Goal: Find specific page/section: Find specific page/section

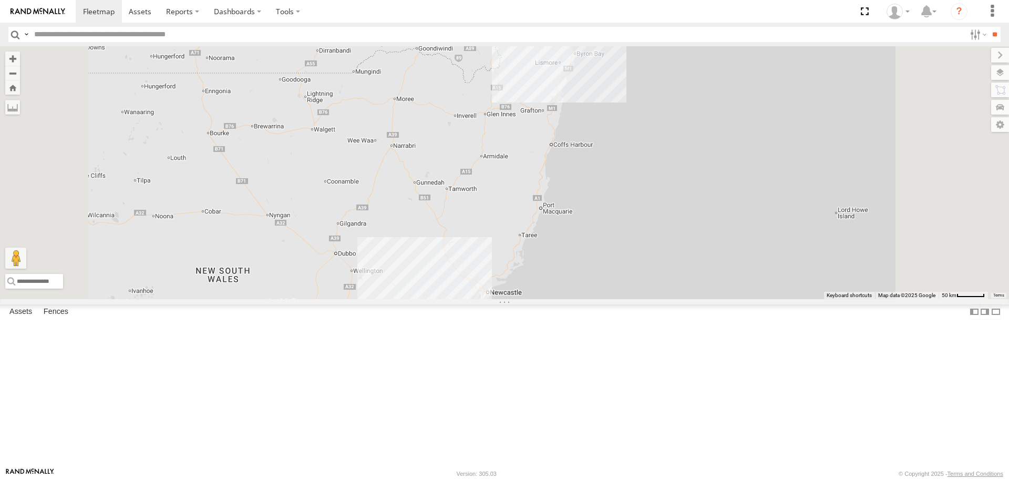
click at [0, 0] on div "[GEOGRAPHIC_DATA]" at bounding box center [0, 0] width 0 height 0
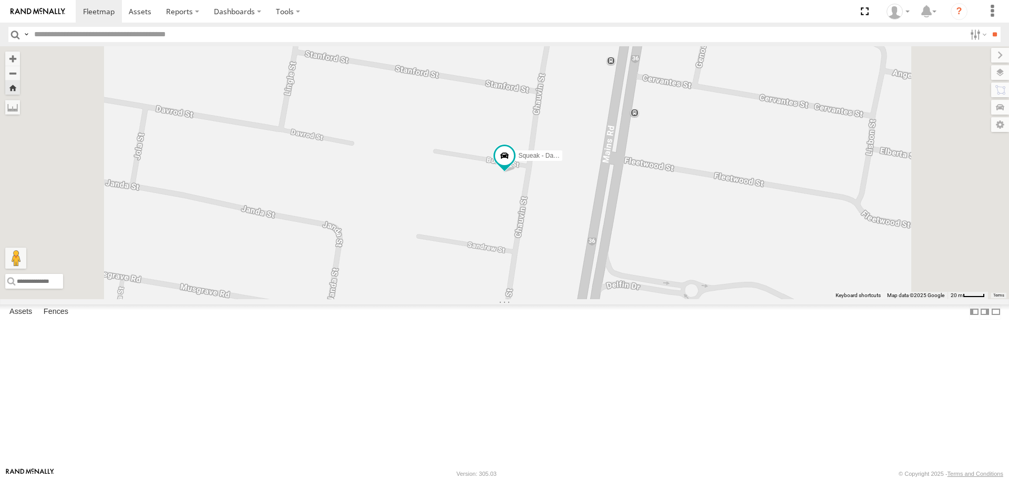
click at [577, 264] on div "Squeak - Dark Green" at bounding box center [504, 172] width 1009 height 252
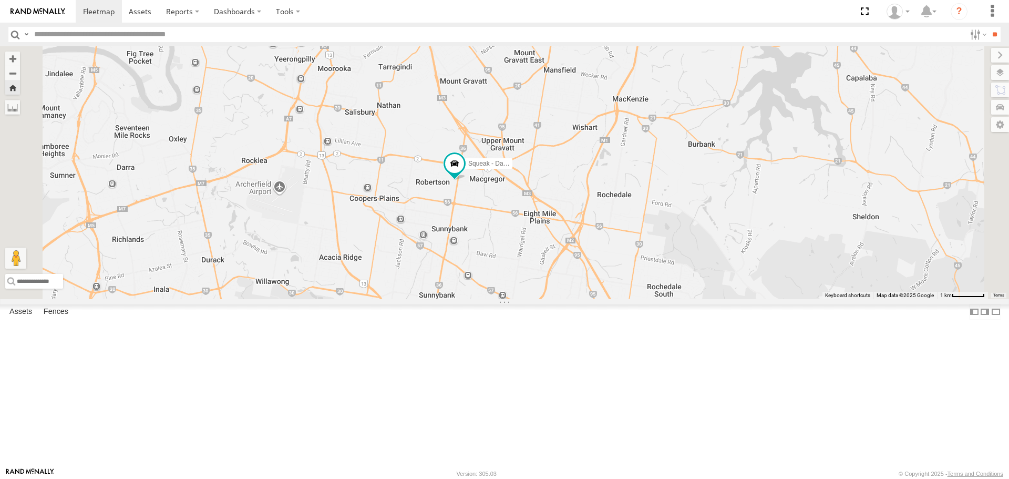
drag, startPoint x: 568, startPoint y: 326, endPoint x: 574, endPoint y: 293, distance: 33.6
click at [574, 293] on div "Squeak - Dark Green" at bounding box center [504, 172] width 1009 height 252
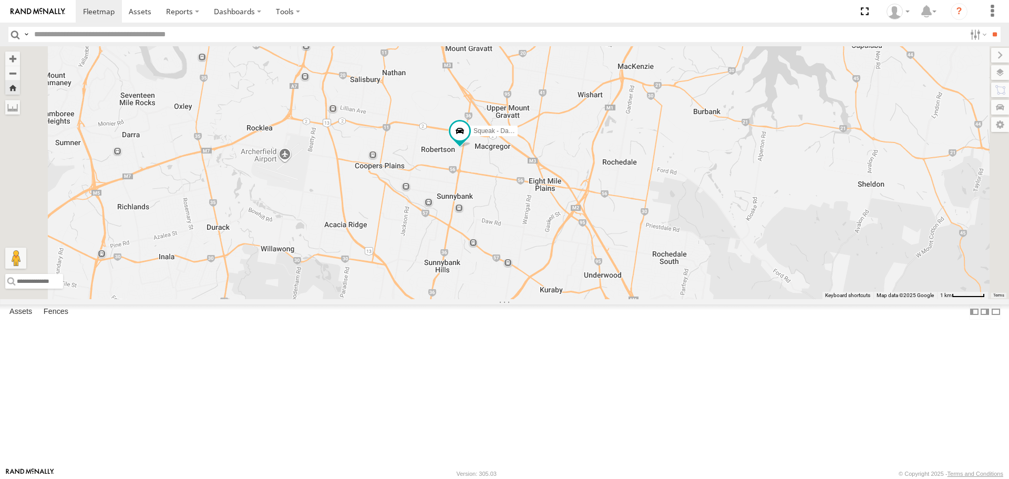
drag, startPoint x: 573, startPoint y: 328, endPoint x: 578, endPoint y: 295, distance: 34.0
click at [578, 295] on div "Squeak - Dark Green" at bounding box center [504, 172] width 1009 height 252
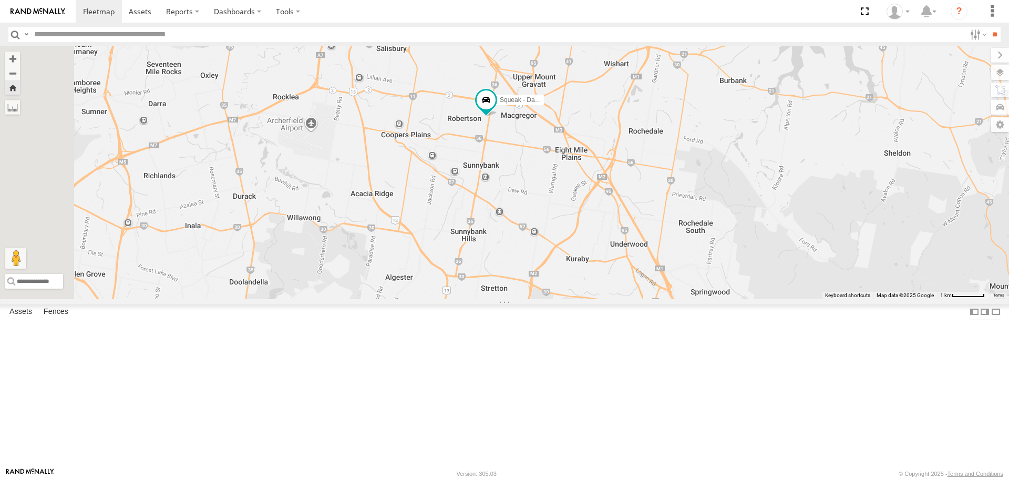
drag, startPoint x: 565, startPoint y: 318, endPoint x: 593, endPoint y: 284, distance: 43.3
click at [593, 284] on div "Squeak - Dark Green" at bounding box center [504, 172] width 1009 height 252
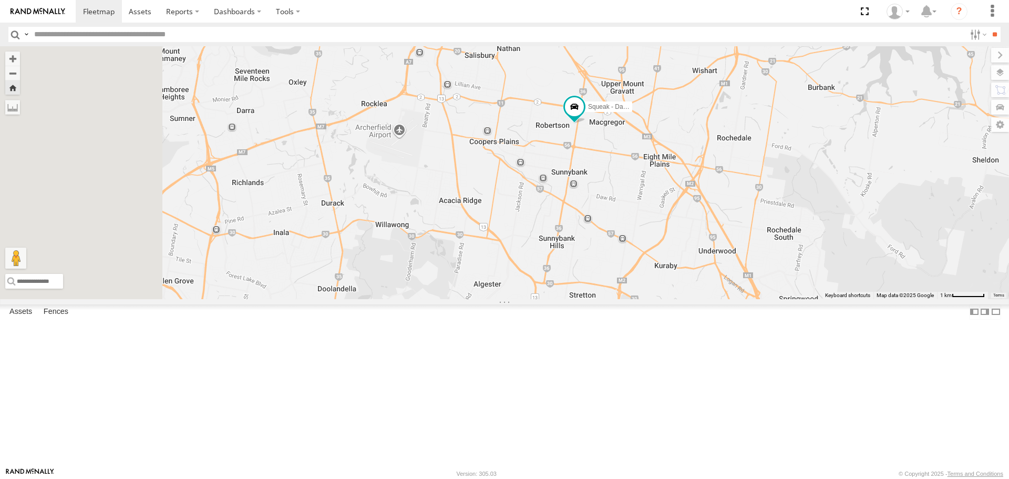
drag, startPoint x: 496, startPoint y: 232, endPoint x: 600, endPoint y: 240, distance: 103.8
click at [600, 240] on div "Squeak - Dark Green" at bounding box center [504, 172] width 1009 height 252
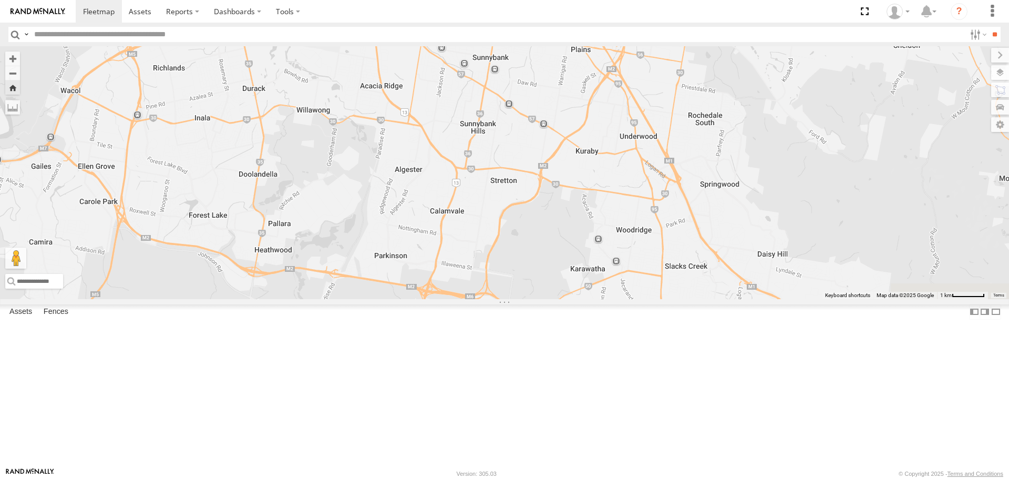
drag, startPoint x: 726, startPoint y: 326, endPoint x: 602, endPoint y: 147, distance: 217.6
click at [602, 147] on div "Squeak - Dark Green" at bounding box center [504, 172] width 1009 height 252
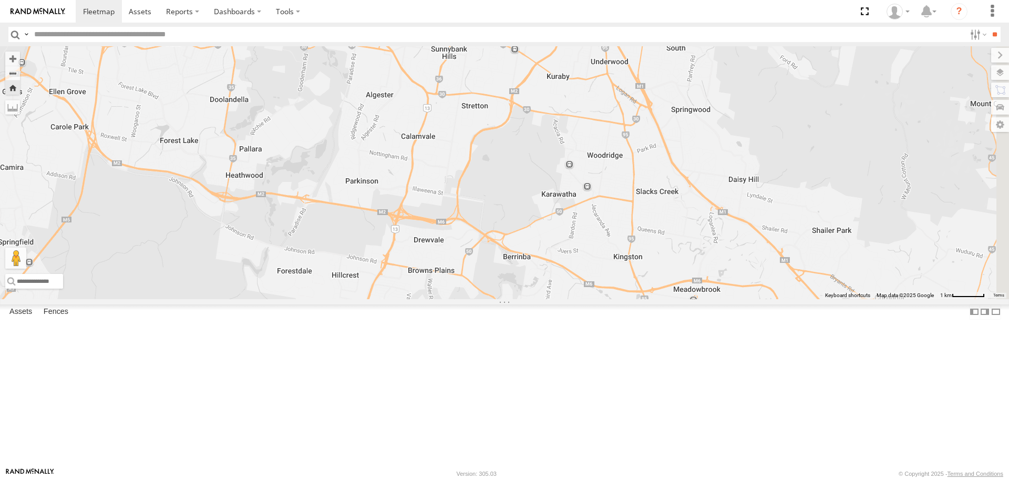
drag, startPoint x: 668, startPoint y: 157, endPoint x: 652, endPoint y: 311, distance: 155.3
click at [652, 298] on div "Squeak - Dark Green" at bounding box center [504, 172] width 1009 height 252
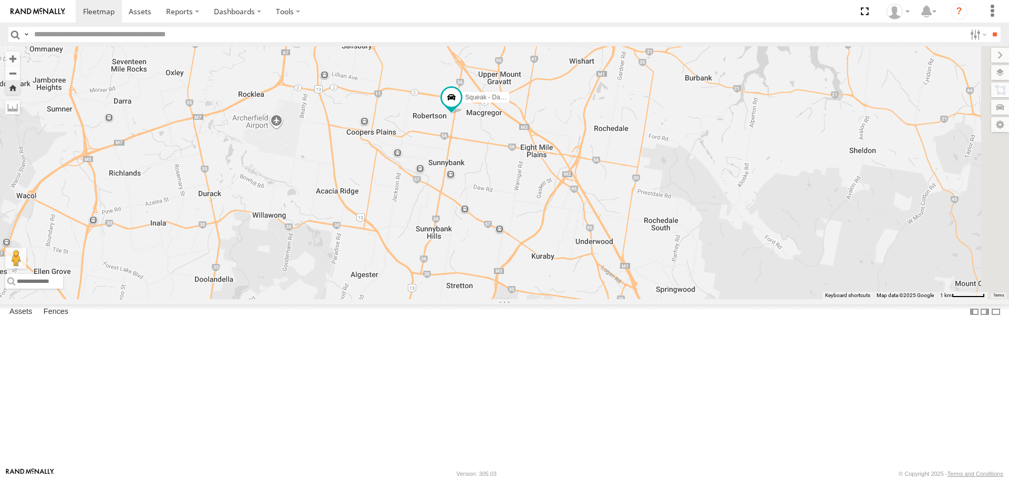
drag, startPoint x: 646, startPoint y: 224, endPoint x: 650, endPoint y: 296, distance: 72.6
click at [650, 296] on div "Squeak - Dark Green" at bounding box center [504, 172] width 1009 height 252
